Goal: Complete application form: Complete application form

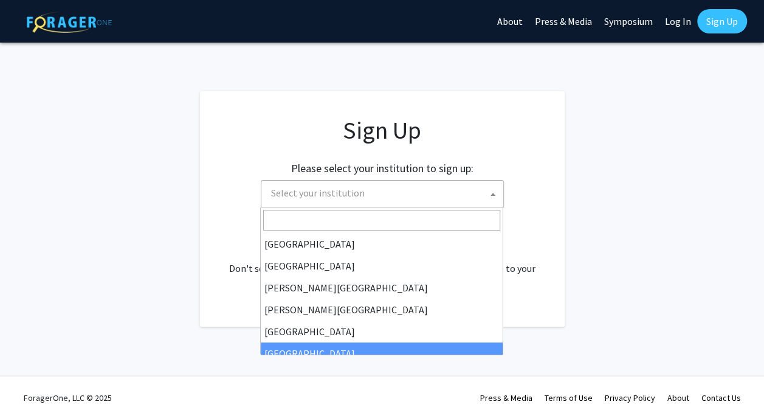
scroll to position [283, 0]
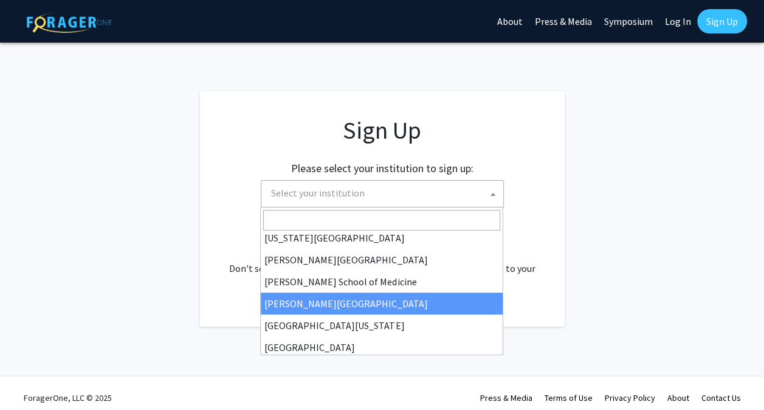
select select "20"
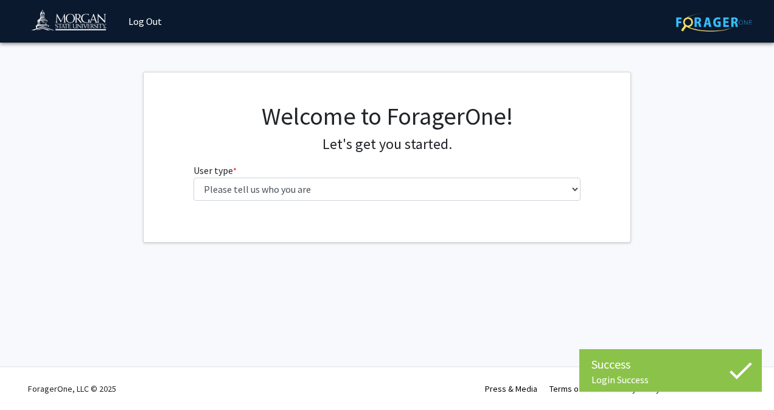
click at [528, 218] on div "Welcome to ForagerOne! Let's get you started. User type * required Please tell …" at bounding box center [387, 157] width 486 height 170
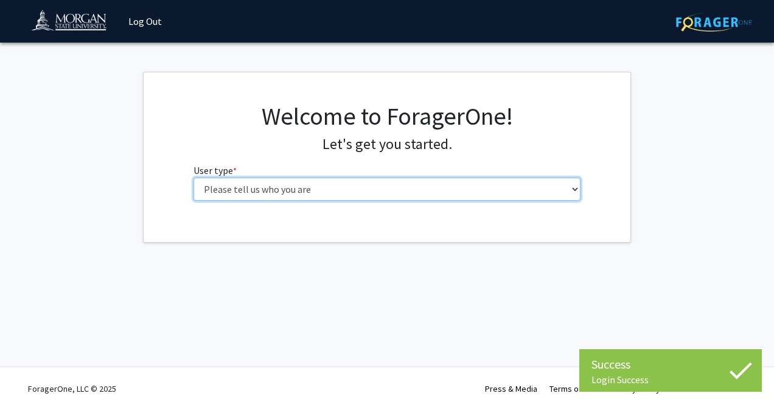
click at [488, 191] on select "Please tell us who you are Undergraduate Student Master's Student Doctoral Cand…" at bounding box center [386, 189] width 387 height 23
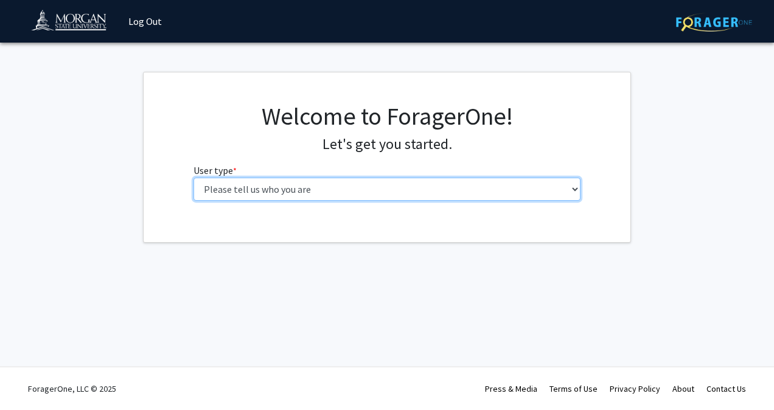
select select "1: undergrad"
click at [193, 178] on select "Please tell us who you are Undergraduate Student Master's Student Doctoral Cand…" at bounding box center [386, 189] width 387 height 23
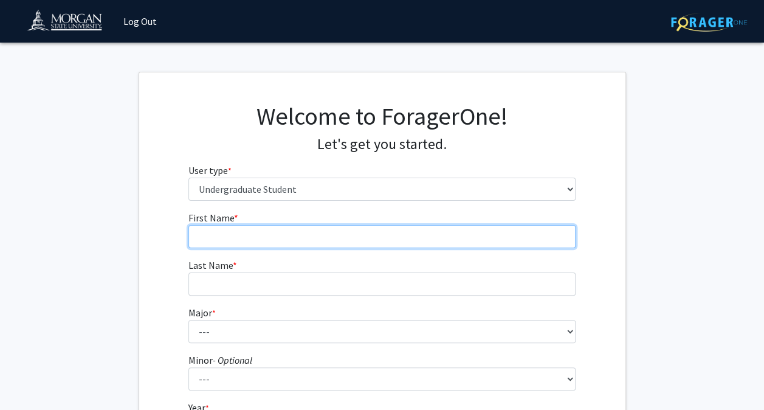
click at [371, 238] on input "First Name * required" at bounding box center [382, 236] width 387 height 23
type input "[PERSON_NAME]"
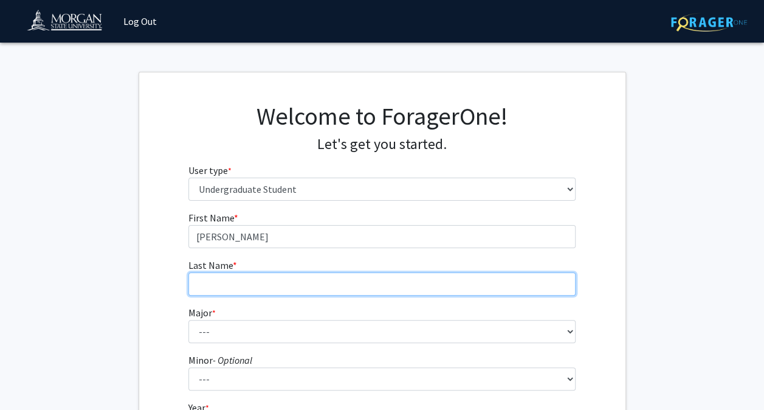
click at [443, 280] on input "Last Name * required" at bounding box center [382, 283] width 387 height 23
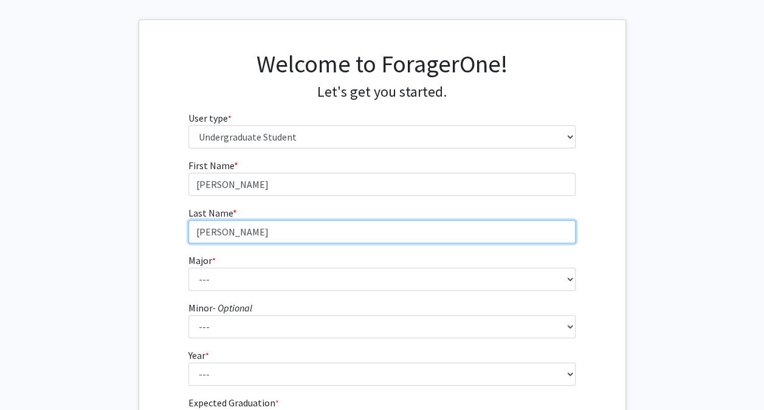
scroll to position [116, 0]
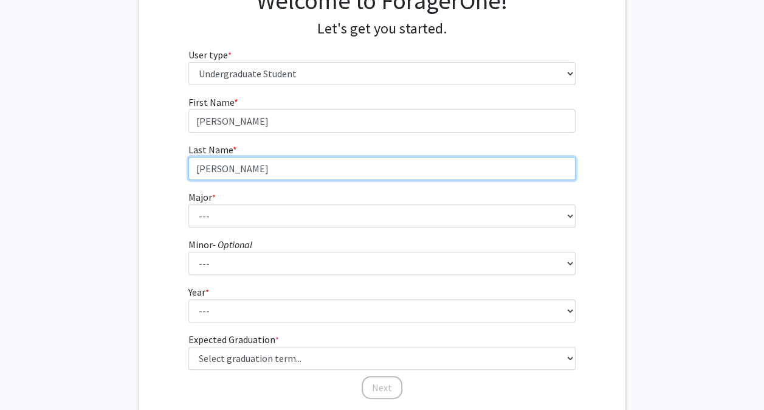
type input "[PERSON_NAME]"
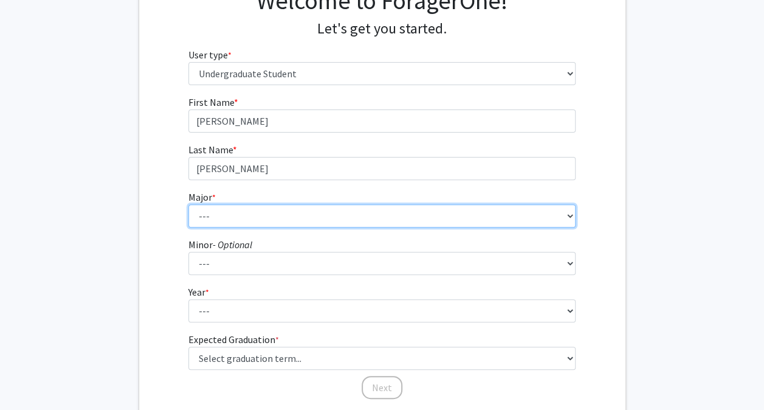
click at [497, 219] on select "--- Accounting Actuarial Science Applied Liberal Studies Architecture and Envir…" at bounding box center [382, 215] width 387 height 23
select select "9: 1599"
click at [189, 204] on select "--- Accounting Actuarial Science Applied Liberal Studies Architecture and Envir…" at bounding box center [382, 215] width 387 height 23
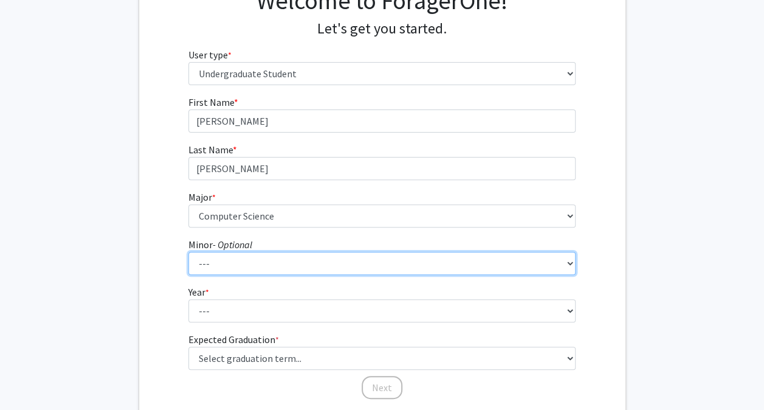
click at [285, 266] on select "--- Accounting Accounting with Finance Accounting with Information Science and …" at bounding box center [382, 263] width 387 height 23
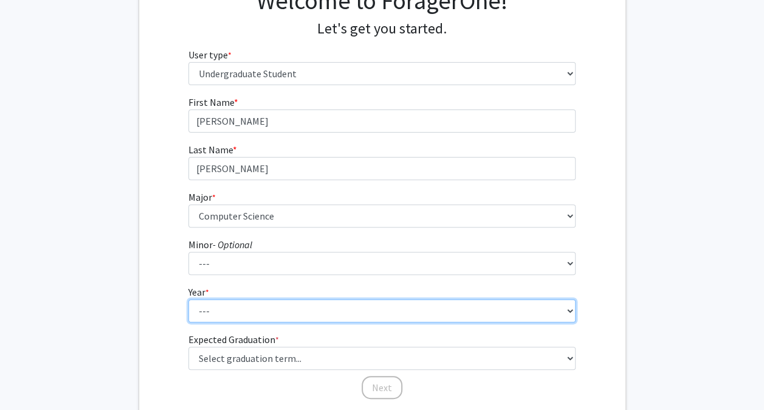
click at [289, 315] on select "--- First-year Sophomore Junior Senior Postbaccalaureate Certificate" at bounding box center [382, 310] width 387 height 23
select select "1: first-year"
click at [189, 299] on select "--- First-year Sophomore Junior Senior Postbaccalaureate Certificate" at bounding box center [382, 310] width 387 height 23
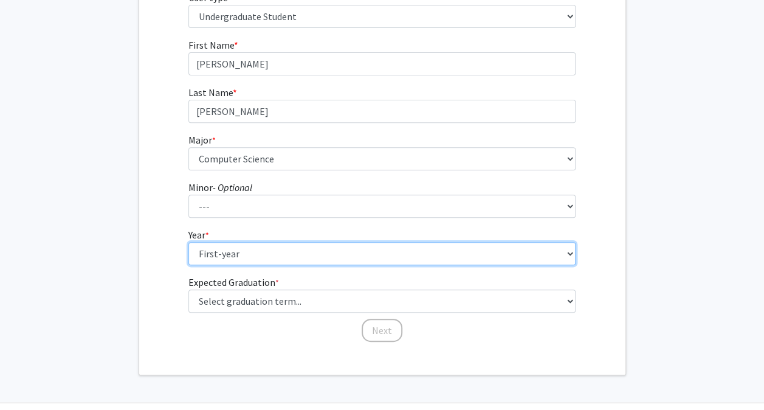
scroll to position [208, 0]
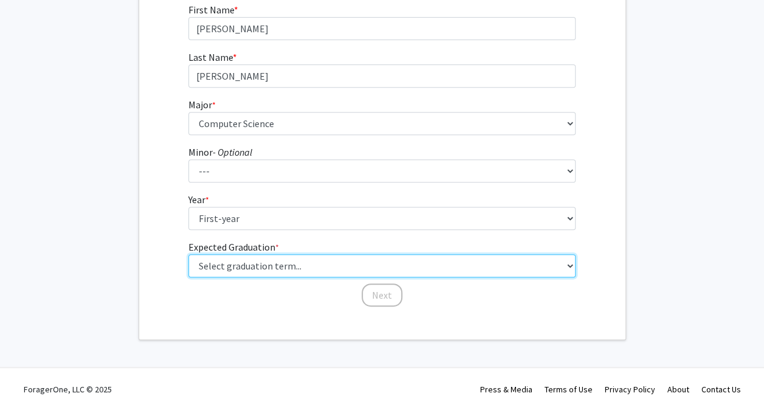
click at [463, 263] on select "Select graduation term... Spring 2025 Summer 2025 Fall 2025 Winter 2025 Spring …" at bounding box center [382, 265] width 387 height 23
select select "17: spring_2029"
click at [189, 254] on select "Select graduation term... Spring 2025 Summer 2025 Fall 2025 Winter 2025 Spring …" at bounding box center [382, 265] width 387 height 23
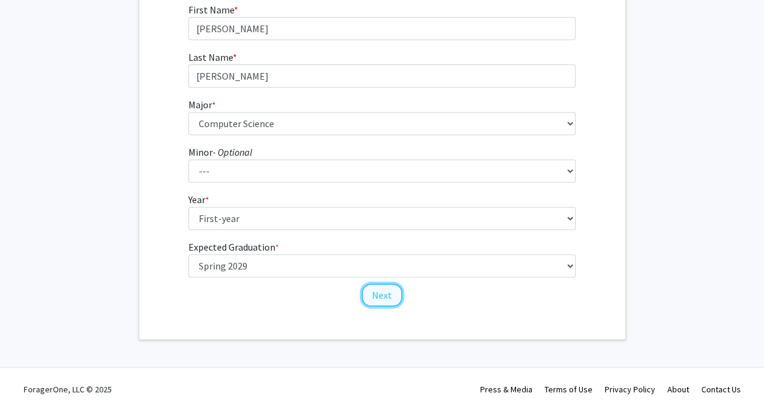
click at [393, 294] on button "Next" at bounding box center [382, 294] width 41 height 23
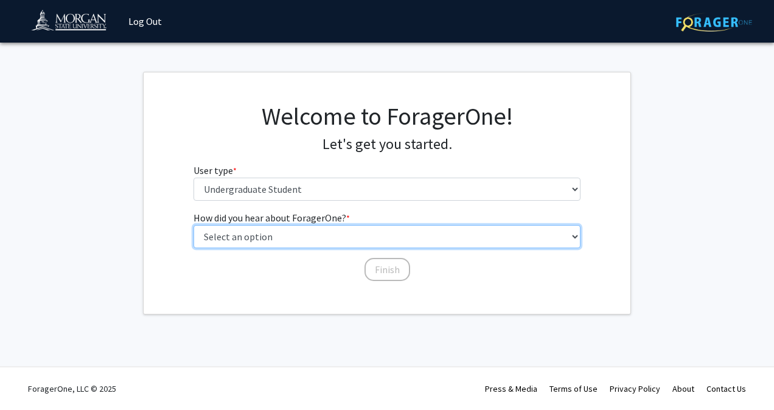
click at [394, 237] on select "Select an option Peer/student recommendation Faculty/staff recommendation Unive…" at bounding box center [386, 236] width 387 height 23
select select "2: faculty_recommendation"
click at [193, 225] on select "Select an option Peer/student recommendation Faculty/staff recommendation Unive…" at bounding box center [386, 236] width 387 height 23
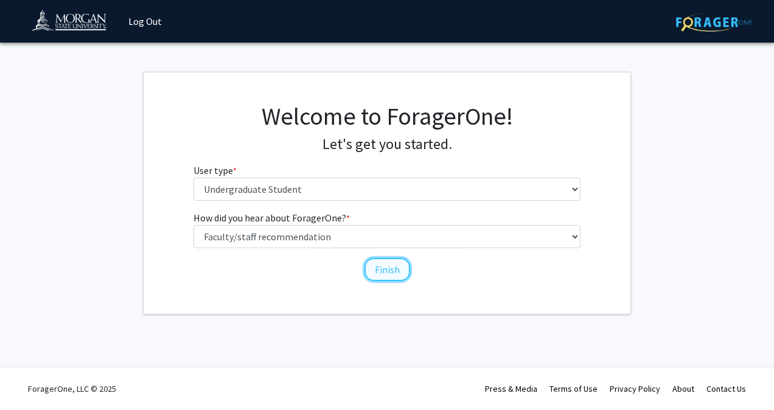
click at [386, 269] on button "Finish" at bounding box center [387, 269] width 46 height 23
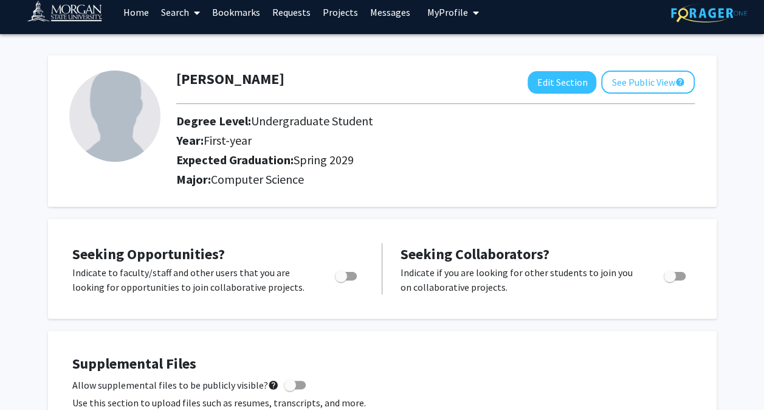
scroll to position [5, 0]
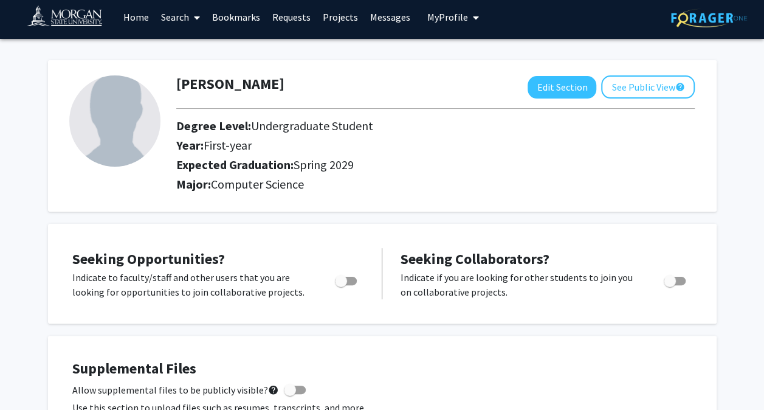
click at [133, 113] on img at bounding box center [114, 120] width 91 height 91
click at [576, 90] on button "Edit Section" at bounding box center [562, 87] width 69 height 23
select select "first-year"
select select "45: spring_2029"
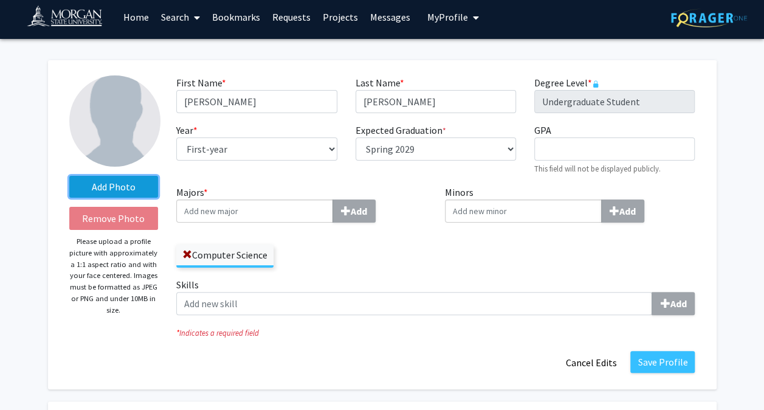
click at [136, 186] on label "Add Photo" at bounding box center [113, 187] width 89 height 22
click at [0, 0] on input "Add Photo" at bounding box center [0, 0] width 0 height 0
